Goal: Book appointment/travel/reservation

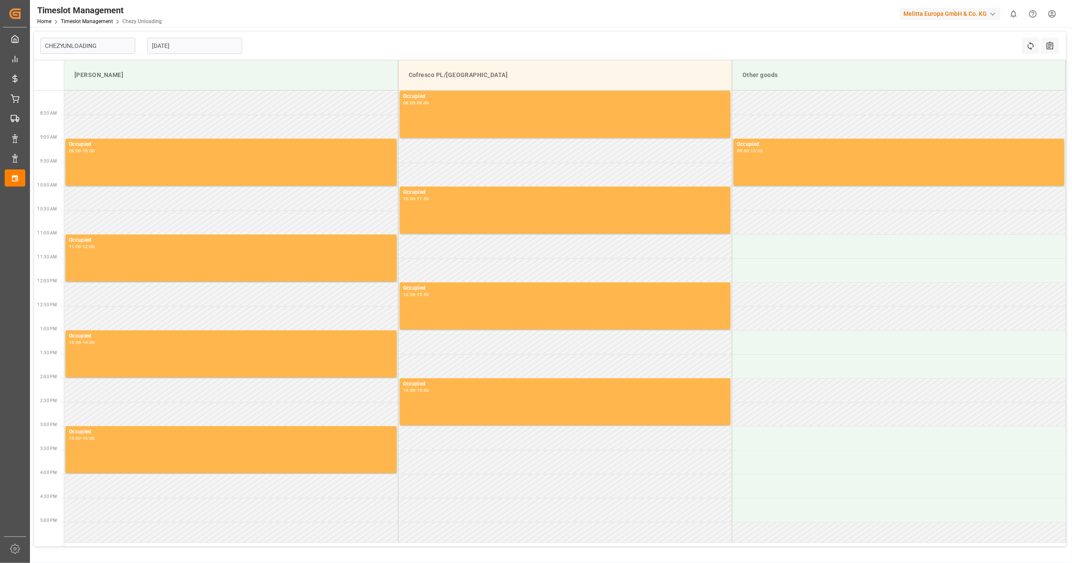
type input "Chezy Unloading"
click at [163, 45] on input "[DATE]" at bounding box center [194, 46] width 95 height 16
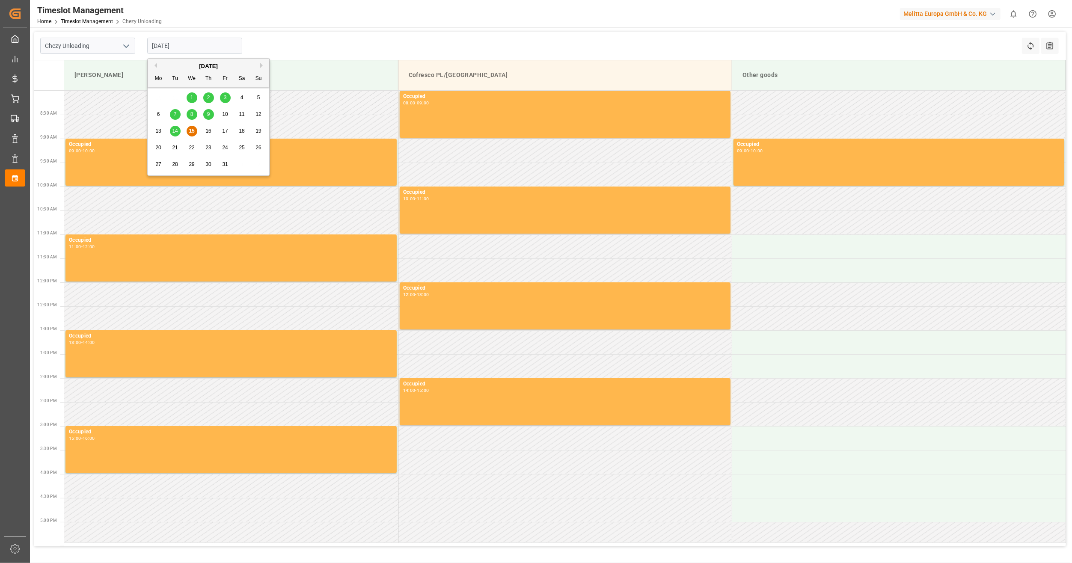
click at [226, 129] on span "17" at bounding box center [225, 131] width 6 height 6
type input "[DATE]"
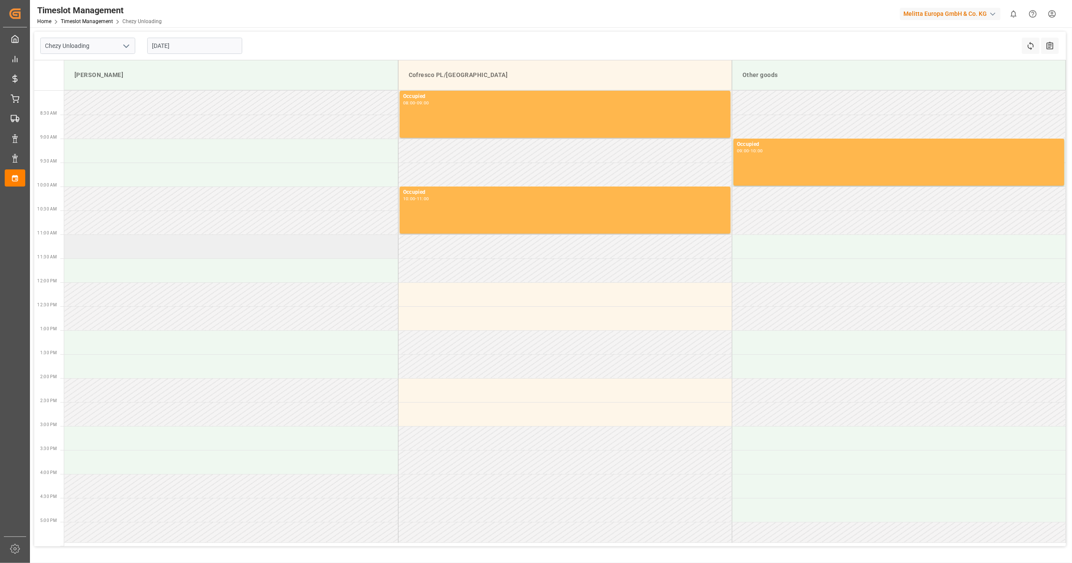
click at [201, 246] on td at bounding box center [231, 247] width 334 height 24
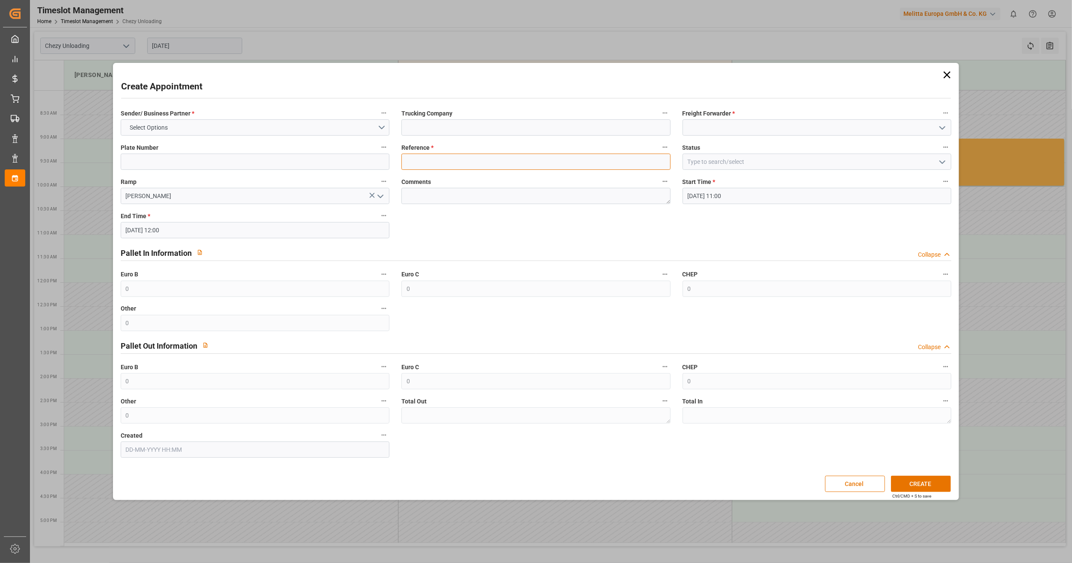
click at [445, 161] on input at bounding box center [535, 162] width 269 height 16
paste input "400053880"
type input "400053880"
click at [449, 137] on div "Trucking Company" at bounding box center [535, 121] width 281 height 34
click at [454, 134] on input at bounding box center [535, 127] width 269 height 16
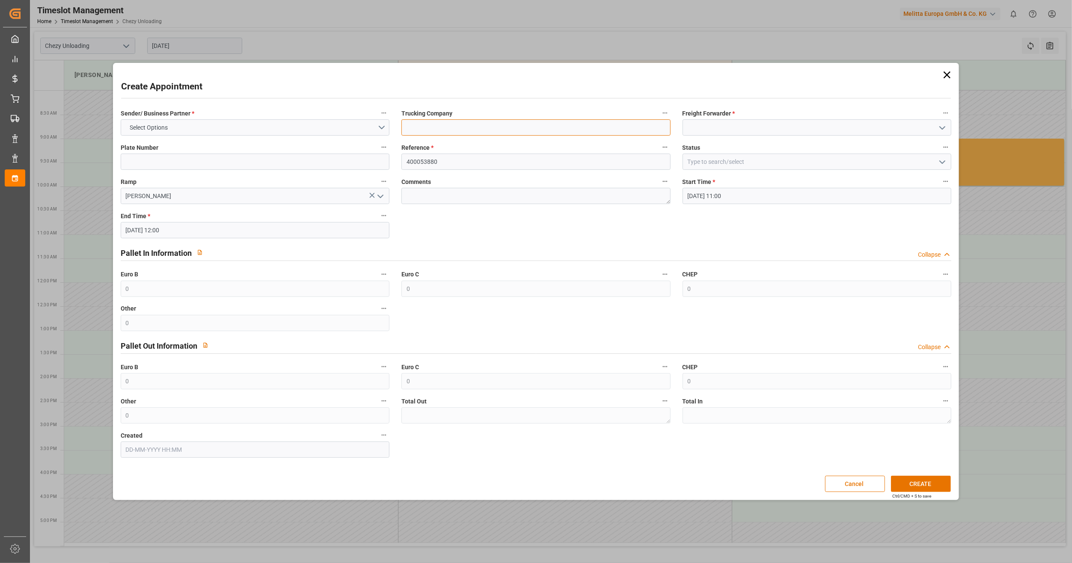
type input "lkw [PERSON_NAME]"
click at [757, 119] on label "Freight Forwarder *" at bounding box center [817, 113] width 269 height 12
click at [940, 119] on button "Freight Forwarder *" at bounding box center [945, 112] width 11 height 11
click at [757, 122] on div at bounding box center [536, 281] width 1072 height 563
click at [757, 127] on input at bounding box center [817, 127] width 269 height 16
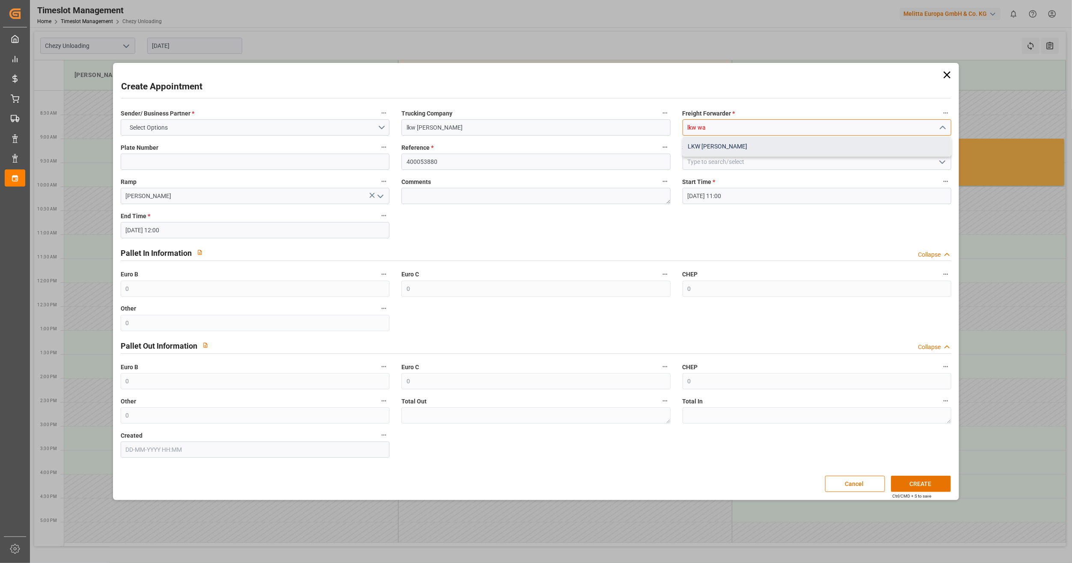
click at [776, 149] on div "LKW [PERSON_NAME]" at bounding box center [817, 146] width 268 height 19
type input "LKW [PERSON_NAME]"
click at [241, 125] on button "Select Options" at bounding box center [255, 127] width 269 height 16
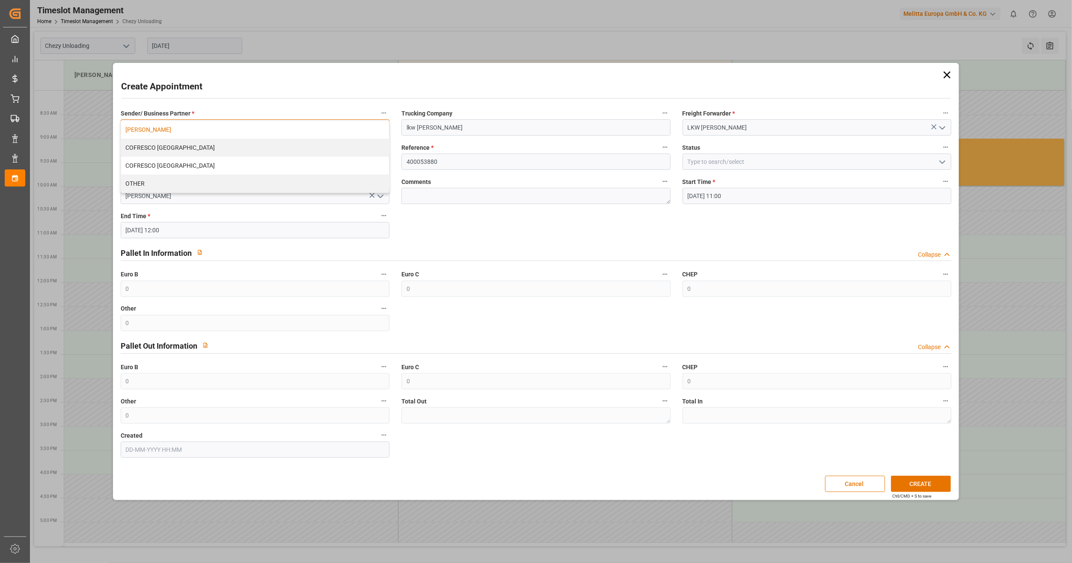
click at [205, 133] on div "[PERSON_NAME]" at bounding box center [255, 130] width 268 height 18
click at [918, 477] on button "CREATE" at bounding box center [921, 484] width 60 height 16
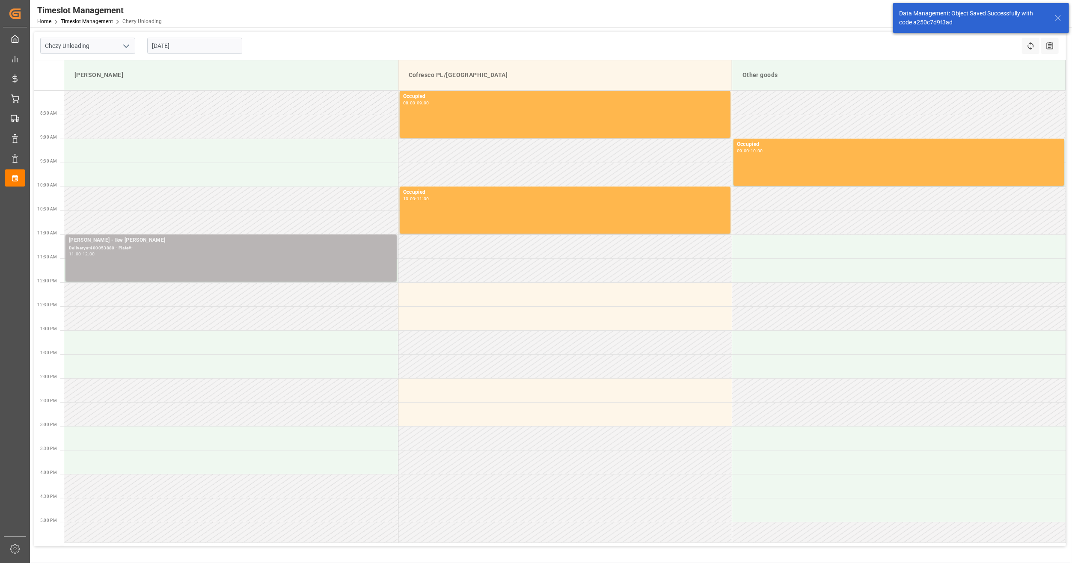
click at [199, 264] on div "[PERSON_NAME] - lkw [PERSON_NAME]#:400053880 - Plate#: 11:00 - 12:00" at bounding box center [231, 258] width 324 height 44
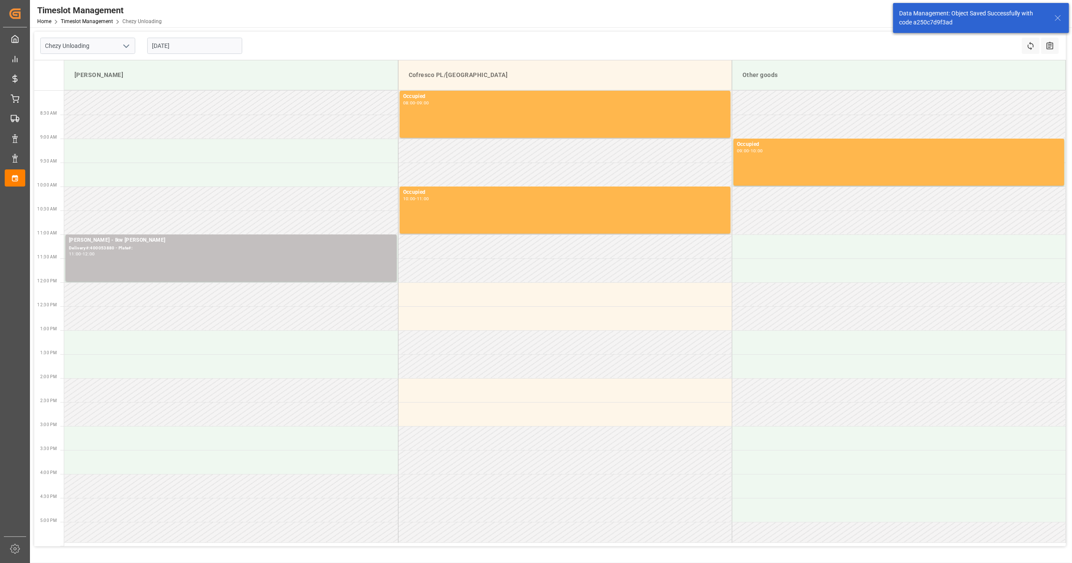
click at [199, 264] on div "[PERSON_NAME] - lkw [PERSON_NAME]#:400053880 - Plate#: 11:00 - 12:00" at bounding box center [231, 258] width 324 height 44
click at [509, 280] on button "Open" at bounding box center [513, 279] width 60 height 10
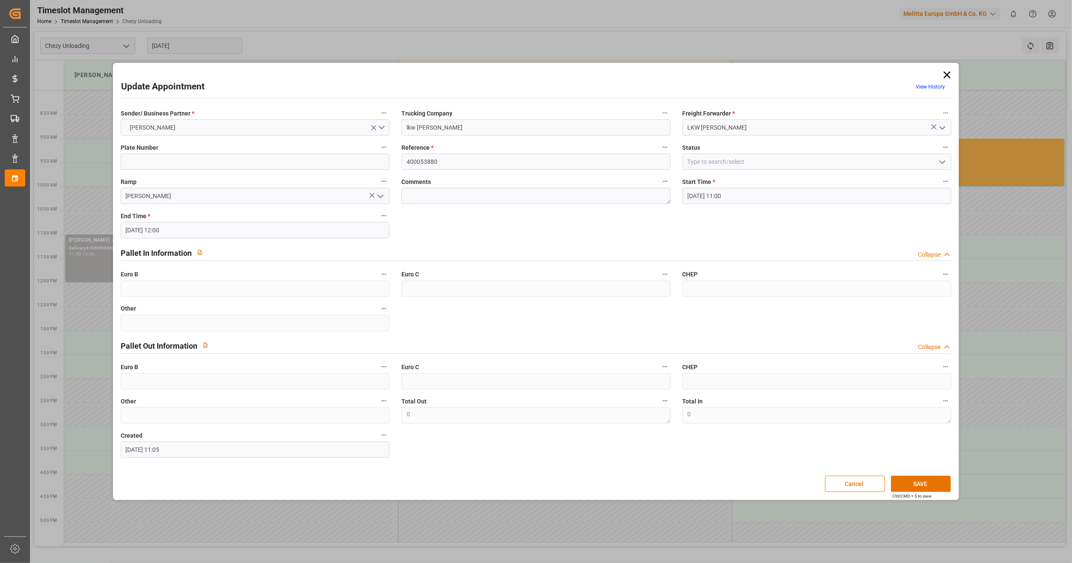
click at [840, 171] on div "Status" at bounding box center [817, 156] width 281 height 34
click at [844, 165] on input at bounding box center [817, 162] width 269 height 16
click at [947, 160] on icon "open menu" at bounding box center [942, 162] width 10 height 10
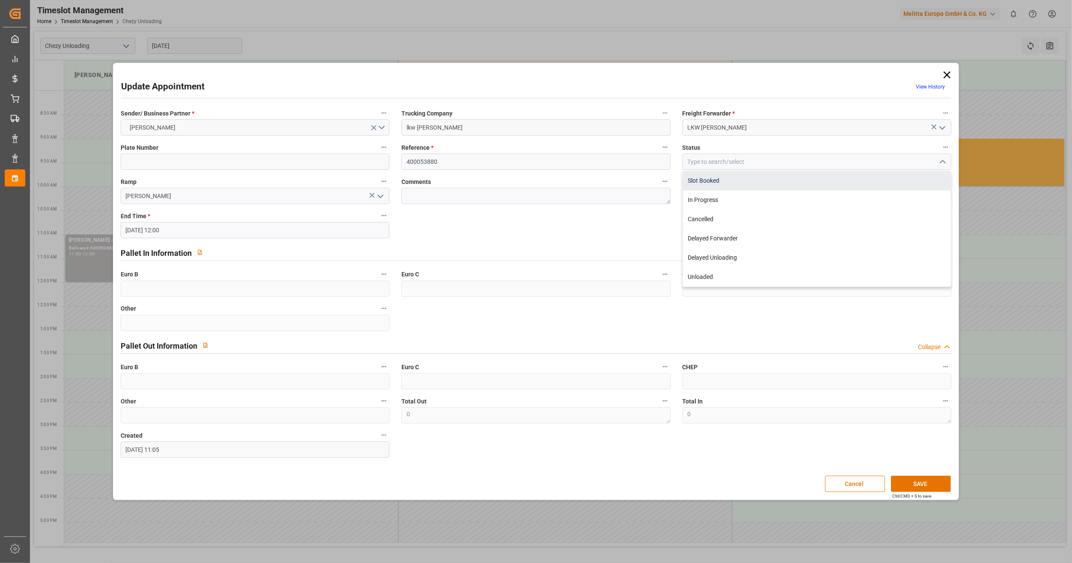
click at [766, 187] on div "Slot Booked" at bounding box center [817, 180] width 268 height 19
type input "Slot Booked"
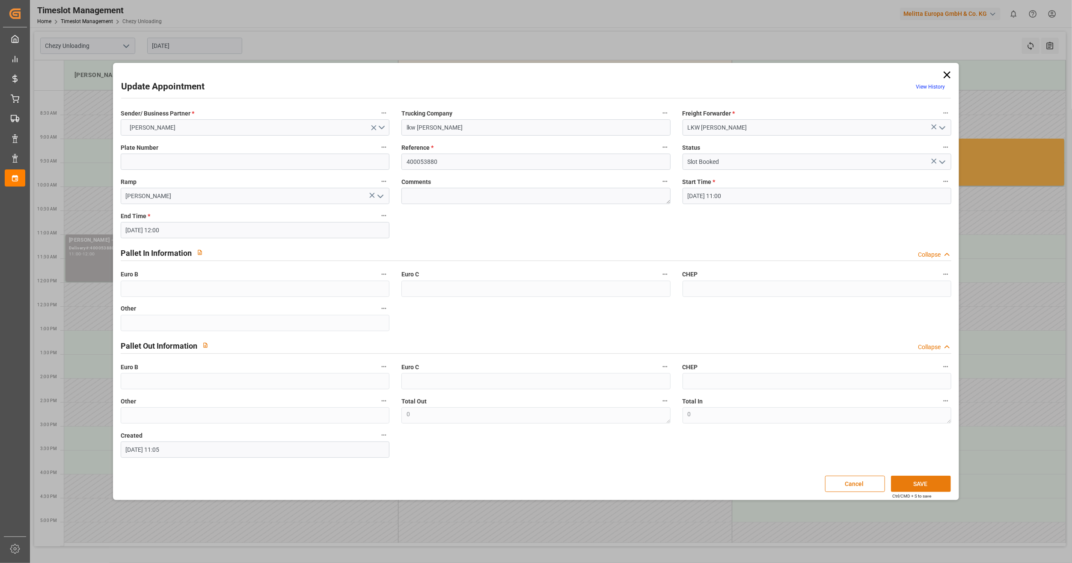
click at [938, 484] on button "SAVE" at bounding box center [921, 484] width 60 height 16
